Goal: Task Accomplishment & Management: Complete application form

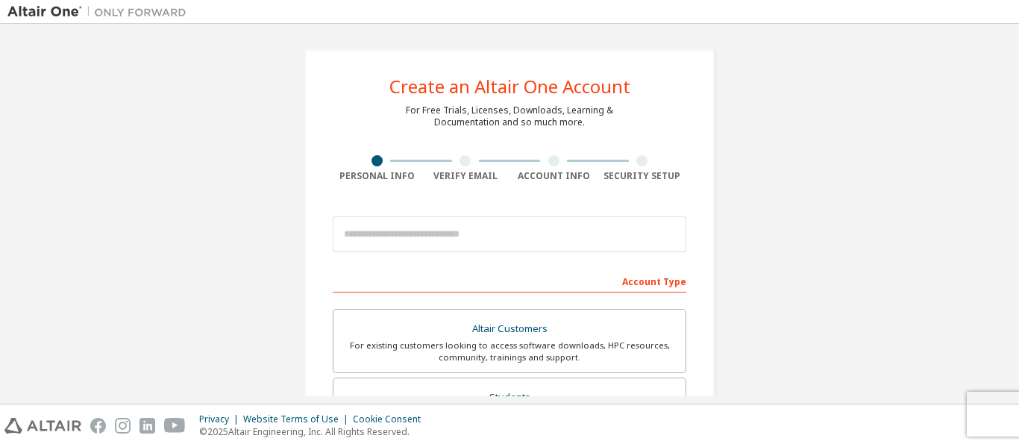
click at [697, 145] on div "Create an Altair One Account For Free Trials, Licenses, Downloads, Learning & D…" at bounding box center [509, 426] width 410 height 754
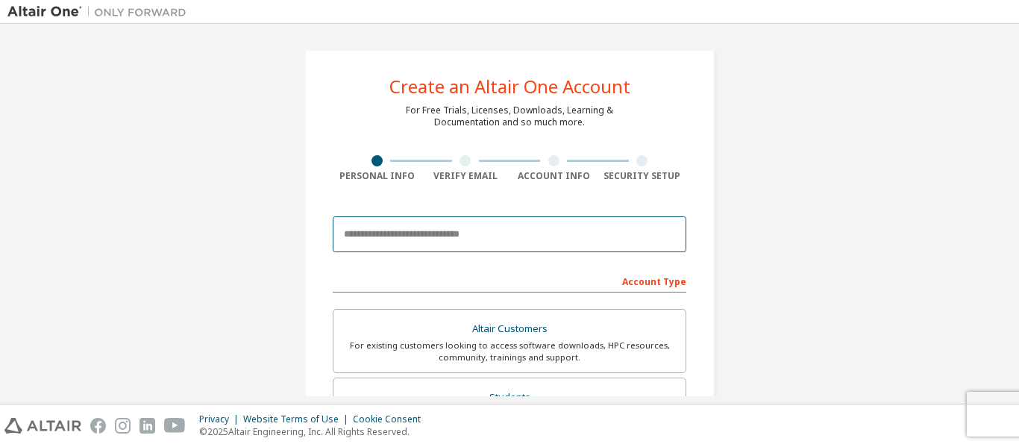
click at [536, 241] on input "email" at bounding box center [510, 234] width 354 height 36
type input "**********"
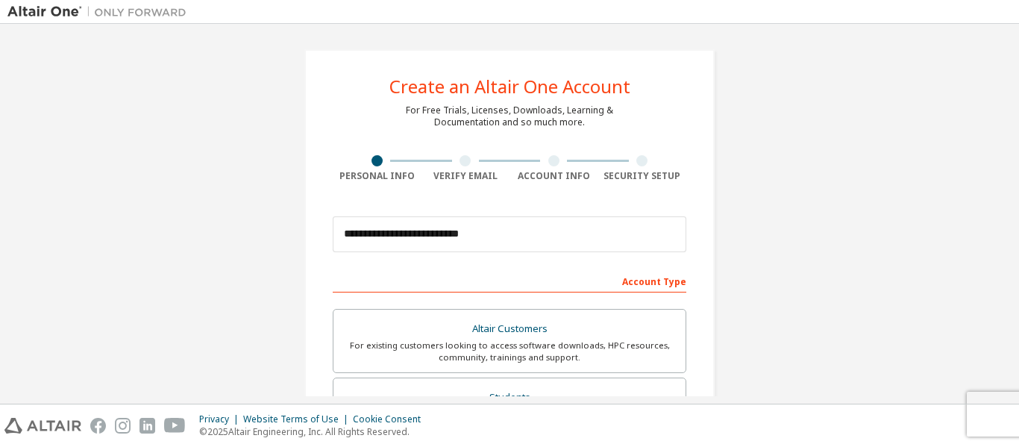
type input "*********"
type input "*"
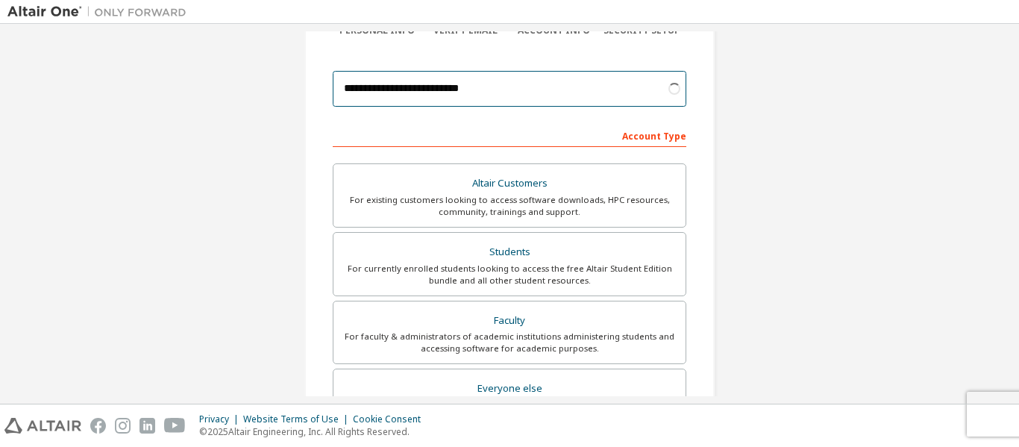
scroll to position [146, 0]
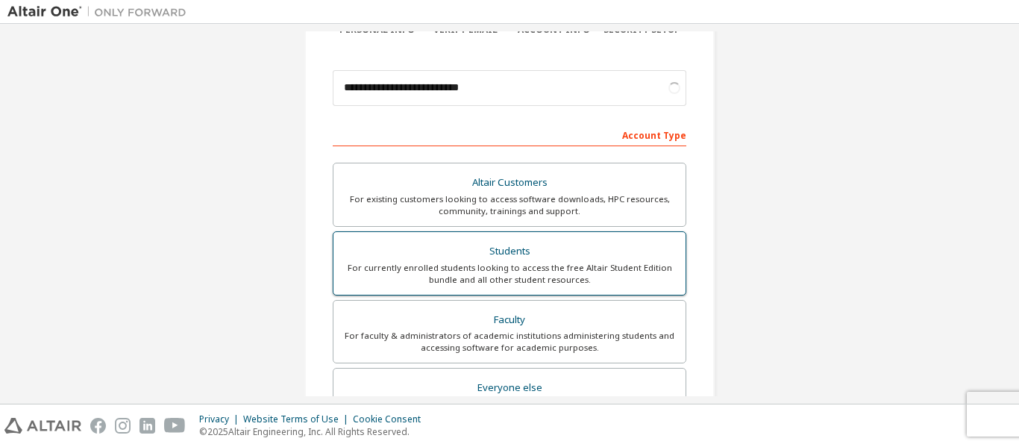
click at [550, 284] on div "For currently enrolled students looking to access the free Altair Student Editi…" at bounding box center [509, 274] width 334 height 24
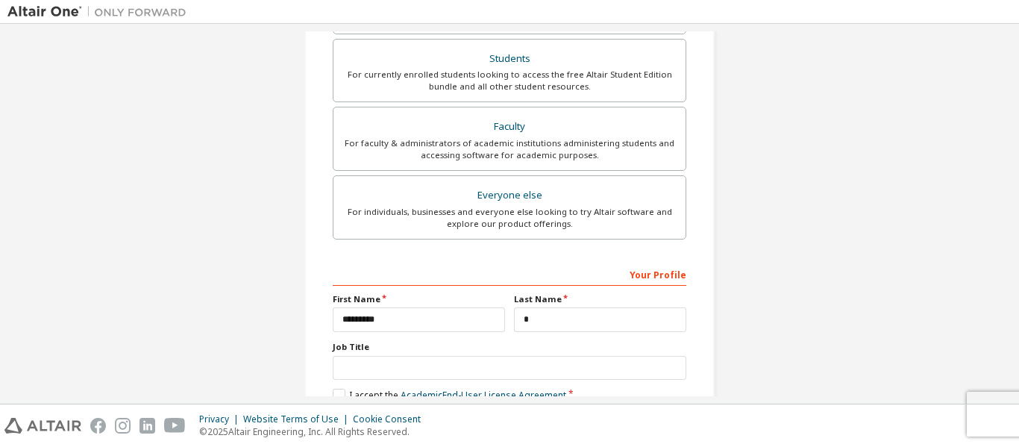
scroll to position [476, 0]
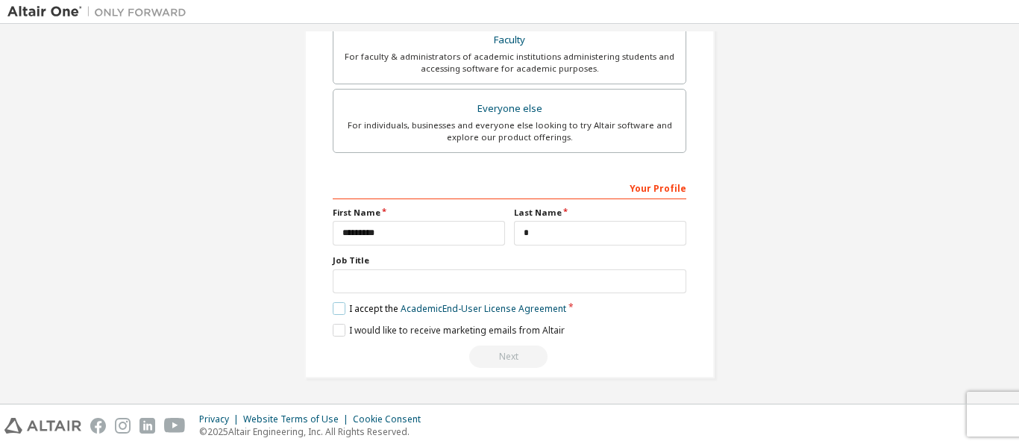
click at [333, 307] on label "I accept the Academic End-User License Agreement" at bounding box center [449, 308] width 233 height 13
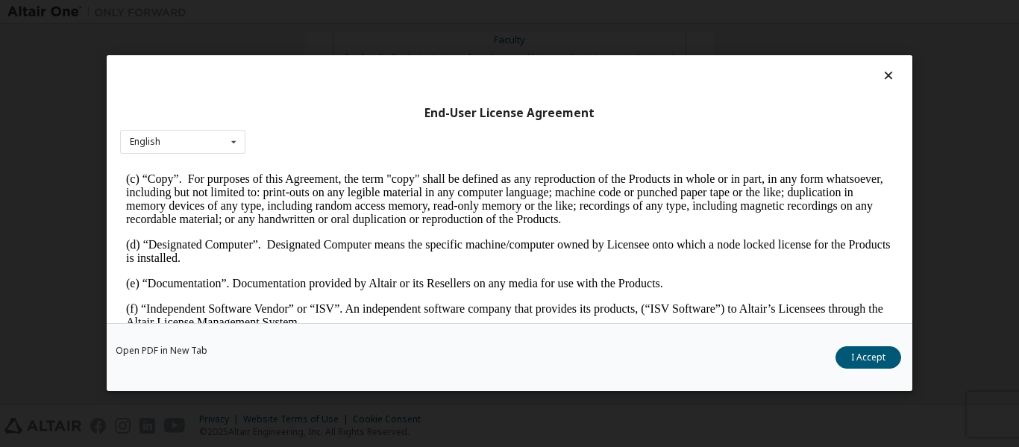
scroll to position [475, 0]
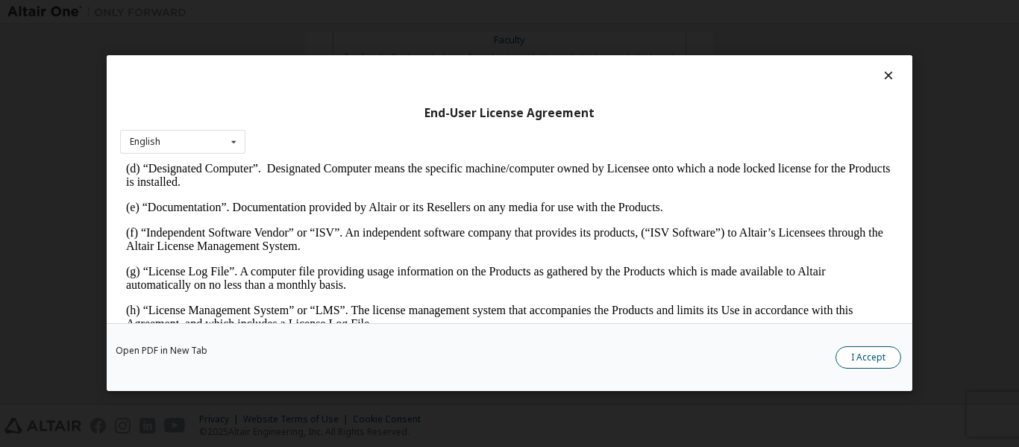
click at [851, 351] on button "I Accept" at bounding box center [868, 358] width 66 height 22
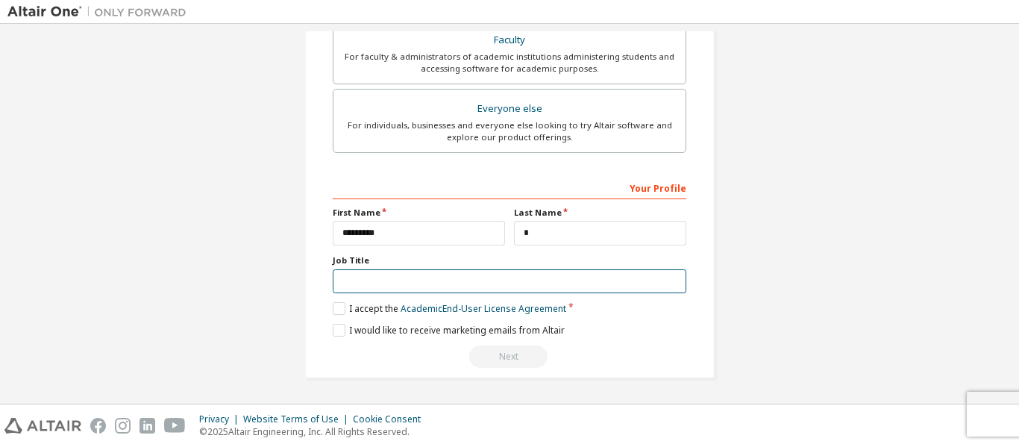
click at [418, 285] on input "text" at bounding box center [510, 281] width 354 height 25
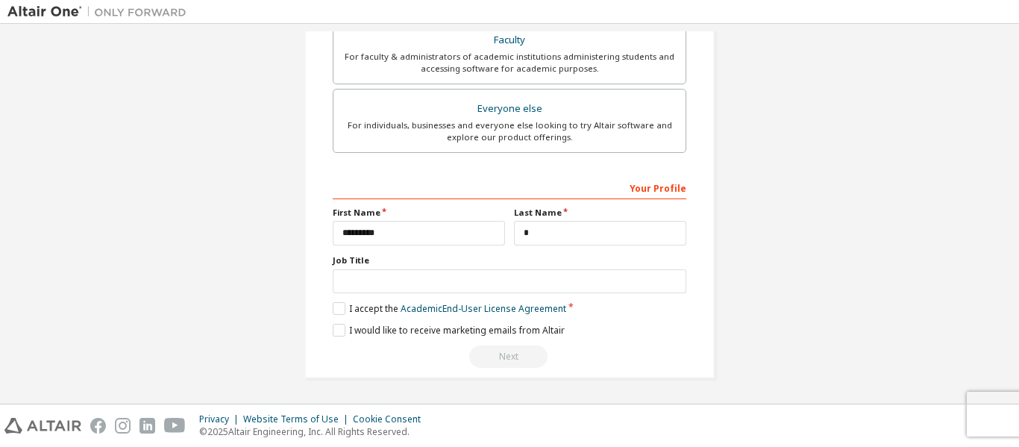
click at [559, 363] on div "Next" at bounding box center [510, 356] width 354 height 22
click at [527, 357] on div "Next" at bounding box center [510, 356] width 354 height 22
click at [338, 333] on label "I would like to receive marketing emails from Altair" at bounding box center [449, 330] width 232 height 13
click at [337, 333] on label "I would like to receive marketing emails from Altair" at bounding box center [449, 330] width 232 height 13
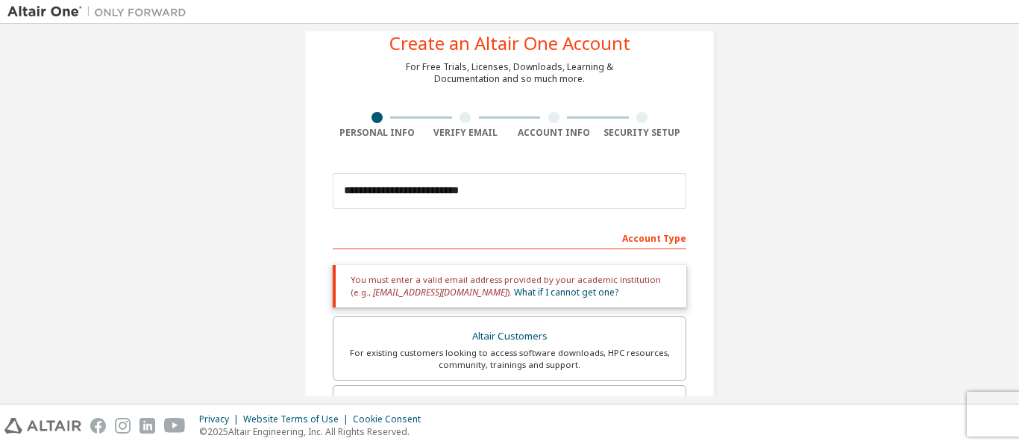
scroll to position [52, 0]
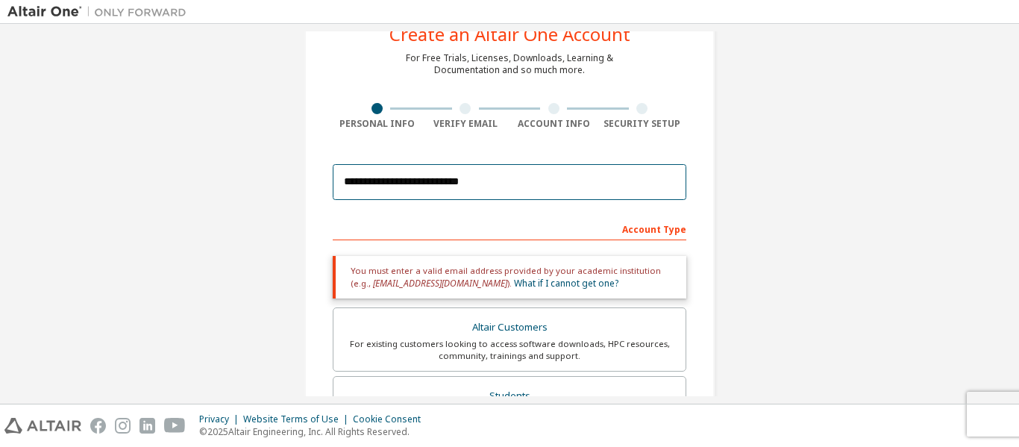
drag, startPoint x: 483, startPoint y: 170, endPoint x: 305, endPoint y: 192, distance: 178.8
click at [305, 192] on div "**********" at bounding box center [509, 399] width 410 height 805
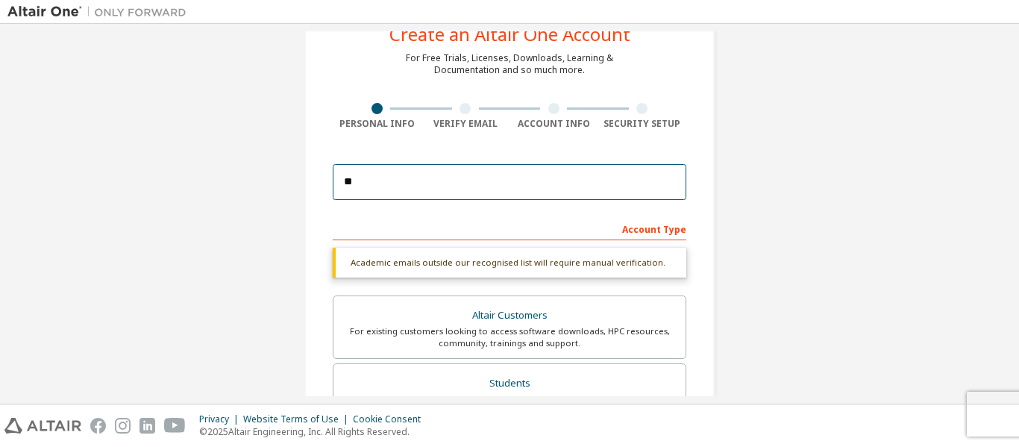
type input "**********"
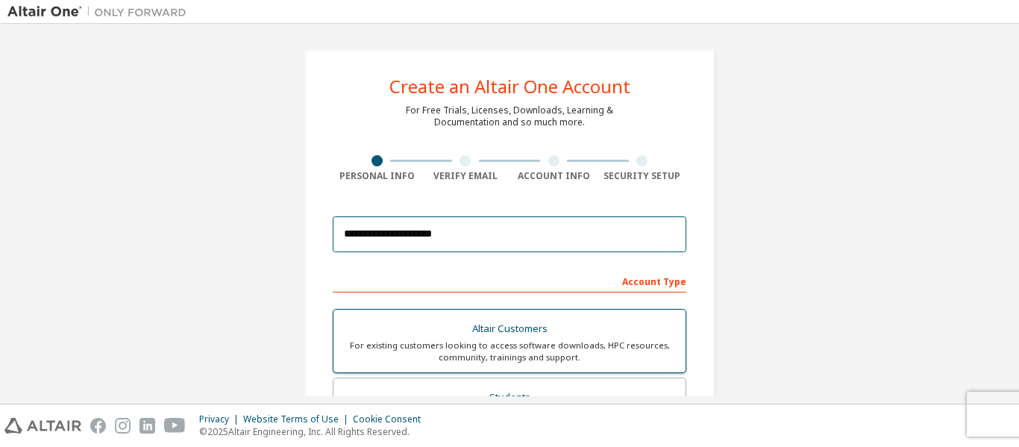
scroll to position [425, 0]
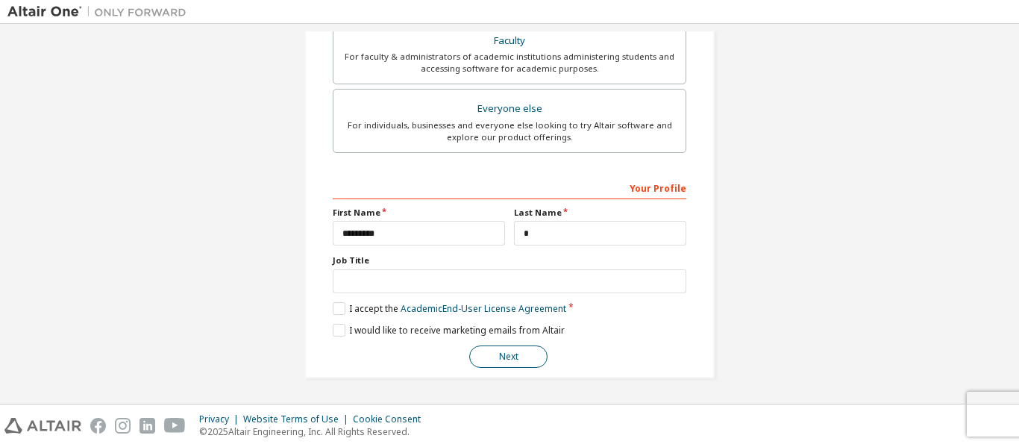
click at [517, 360] on button "Next" at bounding box center [508, 356] width 78 height 22
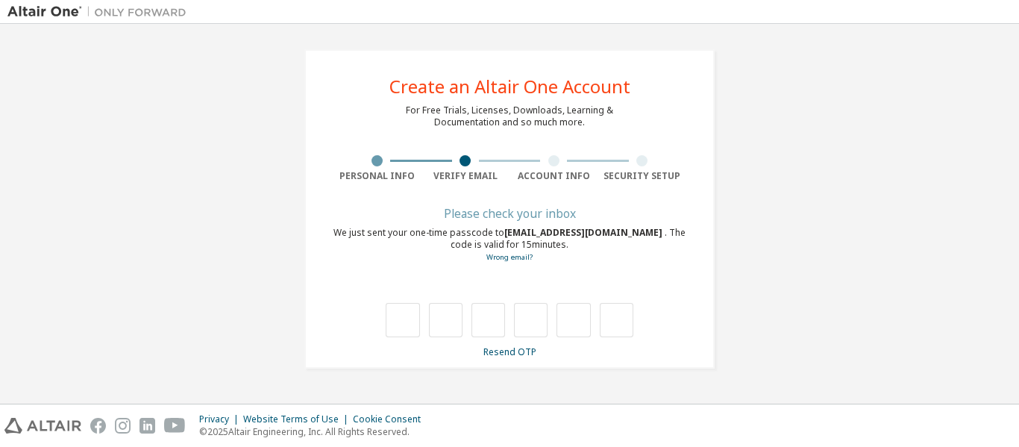
scroll to position [0, 0]
type input "*"
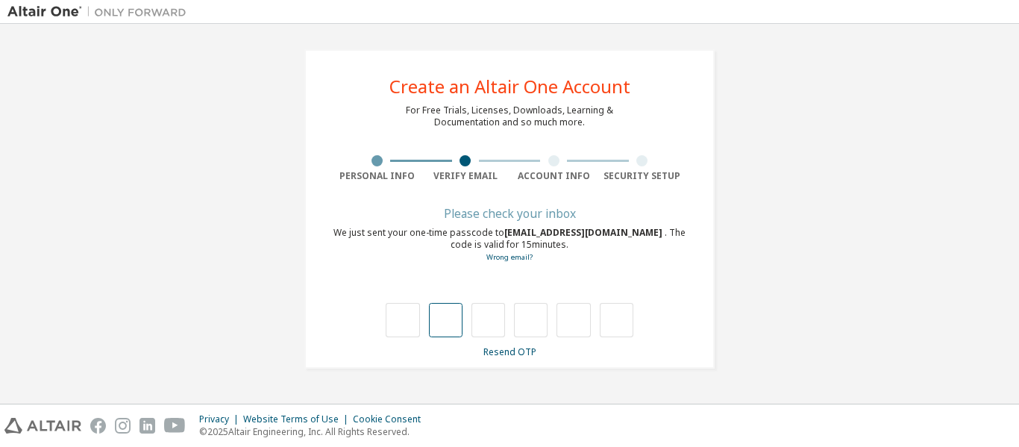
type input "*"
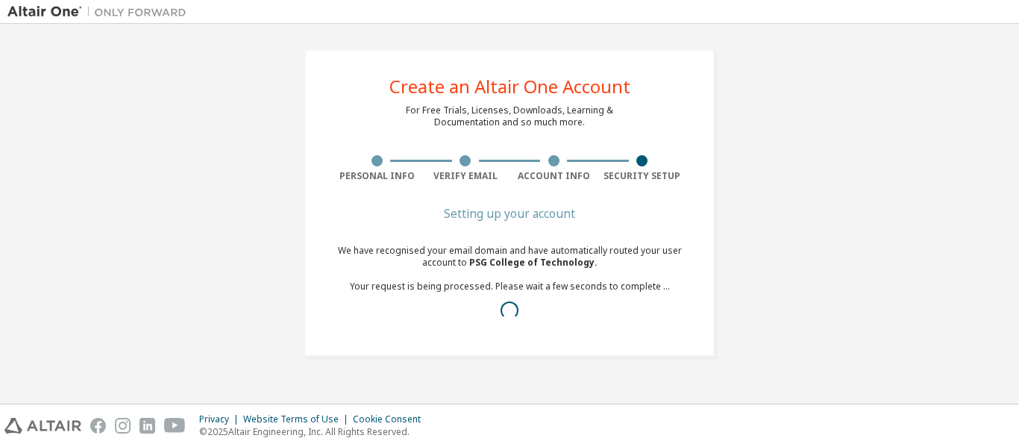
click at [682, 353] on div "Create an Altair One Account For Free Trials, Licenses, Downloads, Learning & D…" at bounding box center [509, 202] width 410 height 307
